Goal: Information Seeking & Learning: Learn about a topic

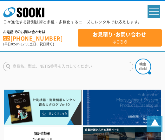
click at [152, 12] on p "spMenu" at bounding box center [153, 11] width 13 height 13
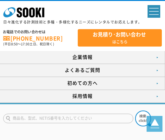
scroll to position [32, 0]
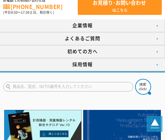
click at [95, 67] on link "採用情報" at bounding box center [82, 64] width 165 height 13
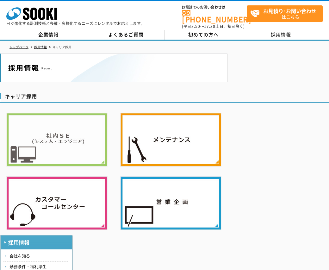
click at [70, 144] on img at bounding box center [56, 140] width 101 height 54
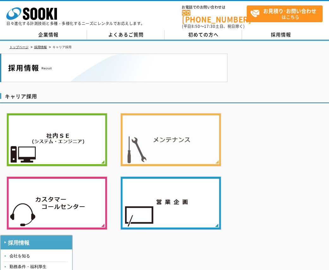
click at [182, 141] on img at bounding box center [170, 140] width 101 height 54
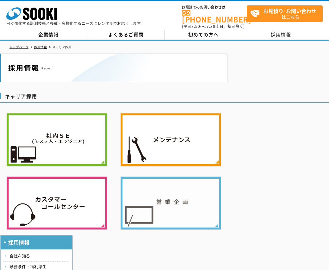
click at [189, 198] on img at bounding box center [170, 203] width 101 height 54
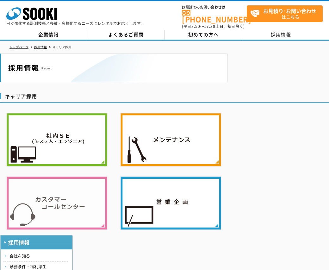
click at [66, 216] on img at bounding box center [56, 203] width 101 height 54
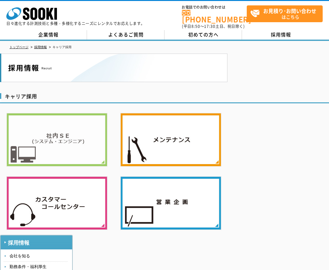
click at [82, 135] on img at bounding box center [56, 140] width 101 height 54
